Goal: Task Accomplishment & Management: Manage account settings

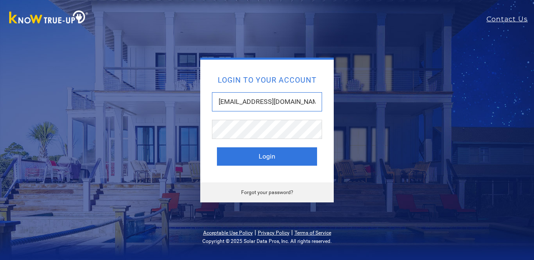
type input "drjeanlin@comcast.net"
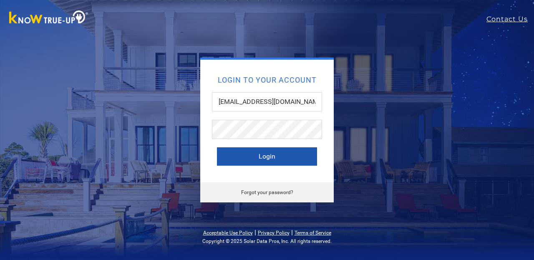
click at [251, 159] on button "Login" at bounding box center [267, 156] width 100 height 18
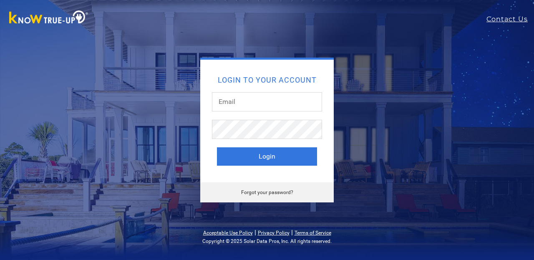
click at [261, 191] on link "Forgot your password?" at bounding box center [267, 192] width 52 height 6
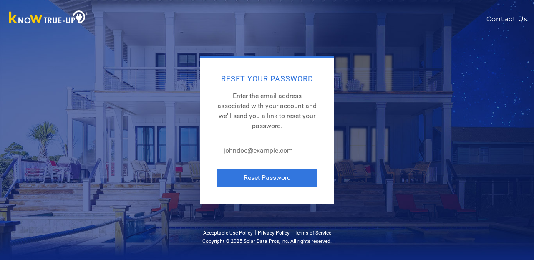
click at [254, 162] on form "Reset Password" at bounding box center [267, 164] width 100 height 46
click at [252, 154] on input "text" at bounding box center [267, 150] width 100 height 19
type input "[EMAIL_ADDRESS][DOMAIN_NAME]"
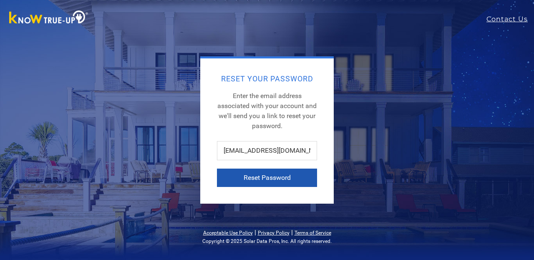
click at [253, 179] on button "Reset Password" at bounding box center [267, 178] width 100 height 18
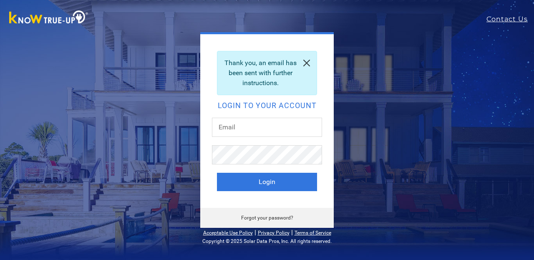
click at [309, 58] on link at bounding box center [307, 62] width 20 height 23
